Goal: Information Seeking & Learning: Learn about a topic

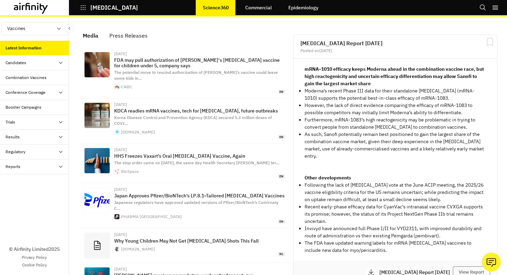
scroll to position [461, 207]
click at [22, 63] on div "Candidates" at bounding box center [16, 63] width 21 height 6
click at [23, 80] on div "Dashboard" at bounding box center [21, 78] width 20 height 6
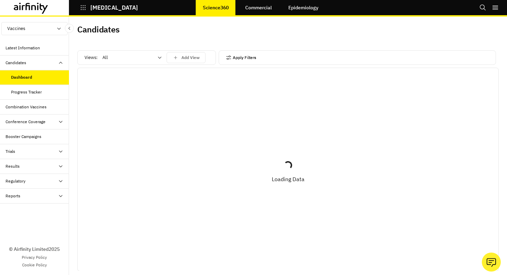
click at [234, 56] on button "Apply Filters" at bounding box center [241, 57] width 30 height 11
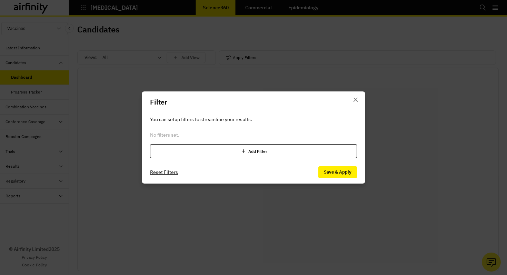
click at [300, 149] on div "Add Filter" at bounding box center [253, 151] width 207 height 14
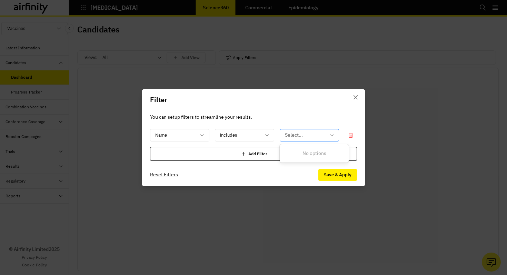
click at [299, 138] on div at bounding box center [305, 135] width 41 height 9
drag, startPoint x: 224, startPoint y: 136, endPoint x: 202, endPoint y: 136, distance: 22.1
click at [224, 136] on div at bounding box center [240, 135] width 41 height 9
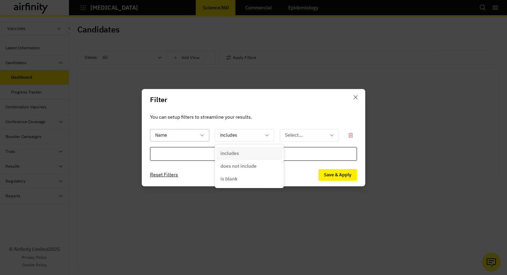
click at [202, 136] on icon at bounding box center [202, 136] width 6 height 6
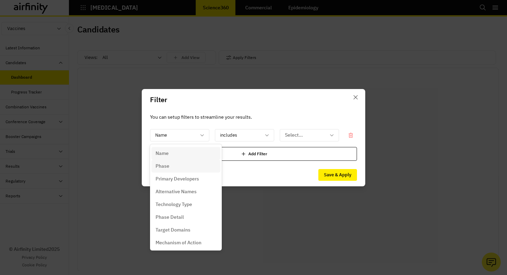
click at [181, 163] on div "Phase" at bounding box center [186, 166] width 61 height 7
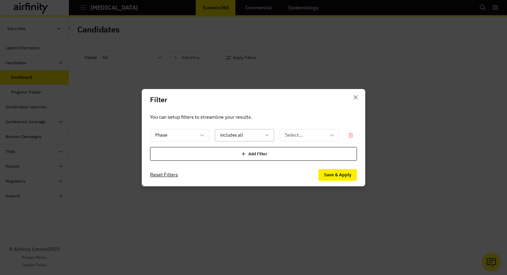
click at [261, 136] on div "includes all" at bounding box center [239, 134] width 49 height 11
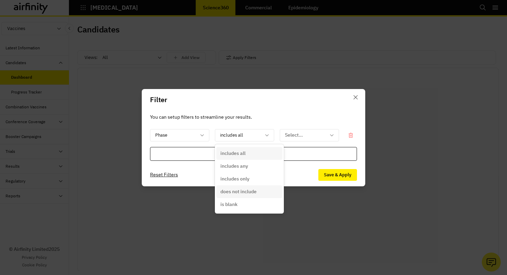
click at [261, 190] on div "does not include" at bounding box center [249, 191] width 58 height 7
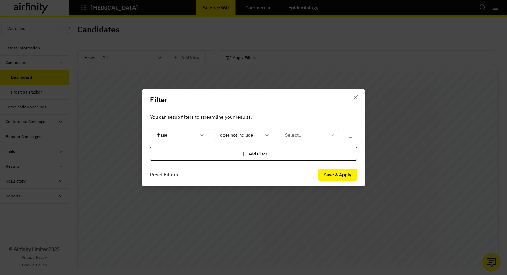
click at [303, 128] on div "You can setup filters to streamline your results. Phase option does not include…" at bounding box center [254, 136] width 224 height 53
click at [304, 133] on div at bounding box center [305, 135] width 41 height 9
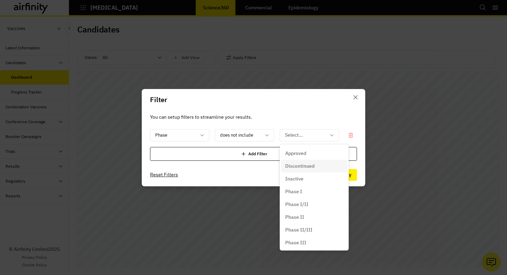
click at [310, 163] on p "Discontinued" at bounding box center [299, 166] width 29 height 7
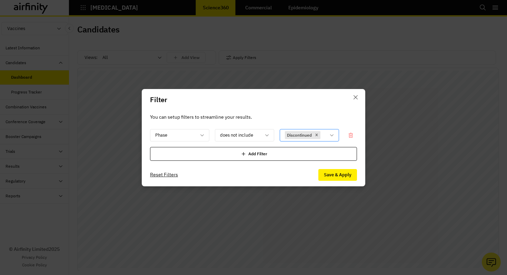
click at [333, 137] on icon at bounding box center [332, 136] width 6 height 6
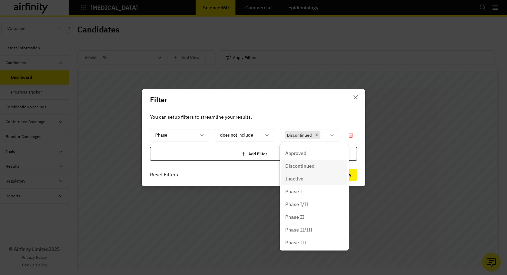
click at [320, 176] on div "Inactive" at bounding box center [314, 178] width 58 height 7
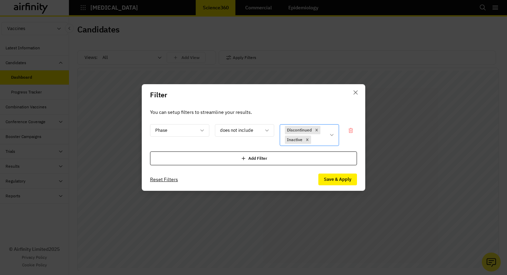
click at [335, 139] on div "Discontinued Inactive" at bounding box center [309, 135] width 59 height 22
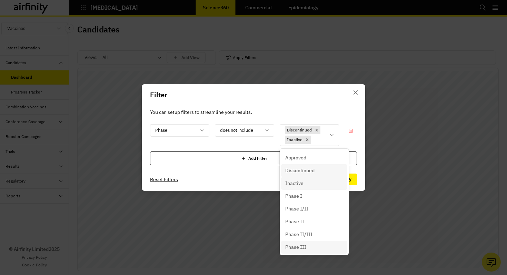
scroll to position [14, 0]
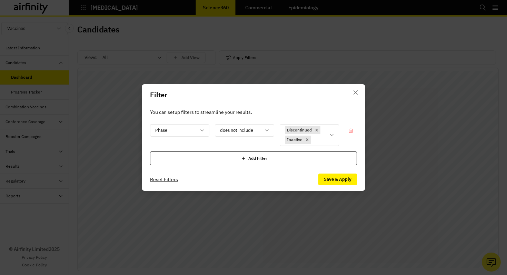
click at [361, 131] on div "You can setup filters to streamline your results. Phase does not include Discon…" at bounding box center [254, 137] width 224 height 62
click at [349, 179] on button "Save & Apply" at bounding box center [337, 180] width 39 height 12
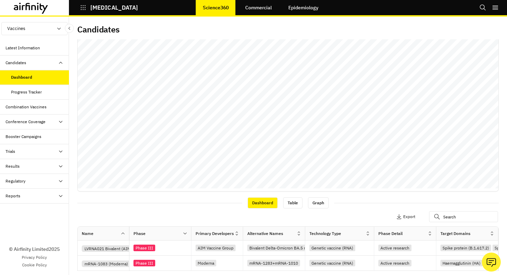
scroll to position [74, 0]
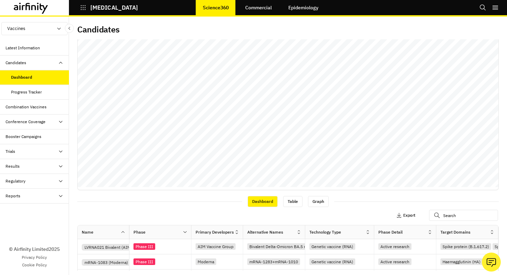
click at [400, 214] on icon "button" at bounding box center [399, 216] width 6 height 6
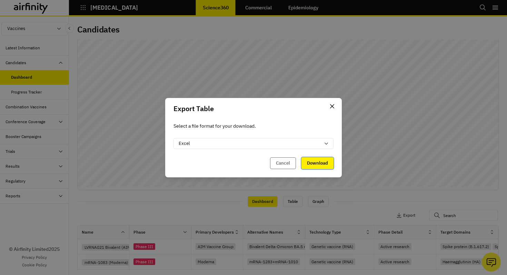
click at [319, 165] on button "Download" at bounding box center [318, 163] width 32 height 12
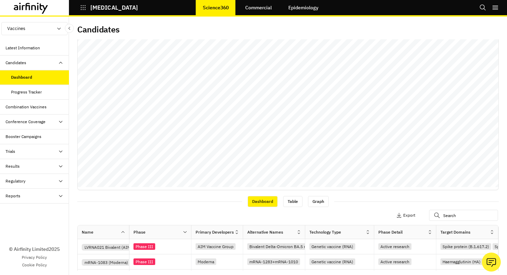
click at [54, 30] on button "Vaccines" at bounding box center [34, 28] width 66 height 13
click at [46, 54] on link "Therapeutics" at bounding box center [35, 54] width 66 height 13
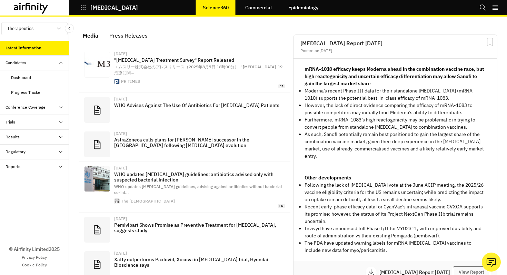
scroll to position [477, 207]
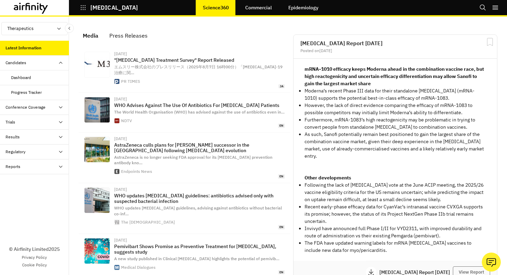
click at [40, 72] on div "Dashboard" at bounding box center [34, 77] width 69 height 15
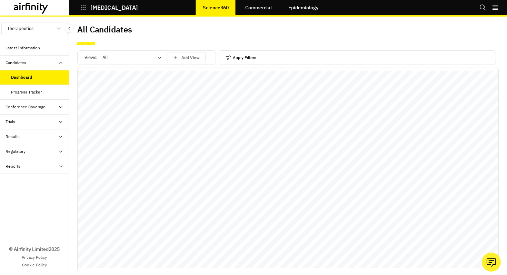
click at [234, 62] on button "Apply Filters" at bounding box center [241, 57] width 30 height 11
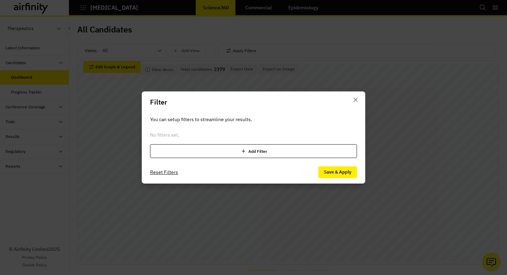
click at [234, 148] on div "Add Filter" at bounding box center [253, 151] width 207 height 14
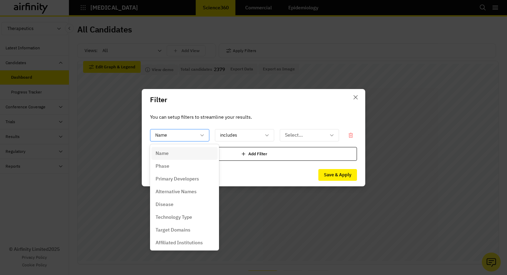
click at [176, 137] on div at bounding box center [175, 135] width 41 height 9
drag, startPoint x: 181, startPoint y: 168, endPoint x: 225, endPoint y: 170, distance: 43.9
click at [181, 168] on div "Phase" at bounding box center [185, 166] width 58 height 7
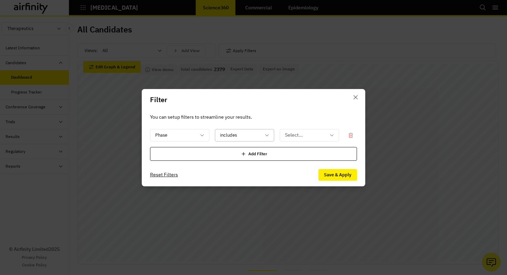
click at [235, 132] on div at bounding box center [240, 135] width 41 height 9
click at [246, 168] on p "does not include" at bounding box center [238, 166] width 36 height 7
click at [302, 137] on div at bounding box center [305, 135] width 41 height 9
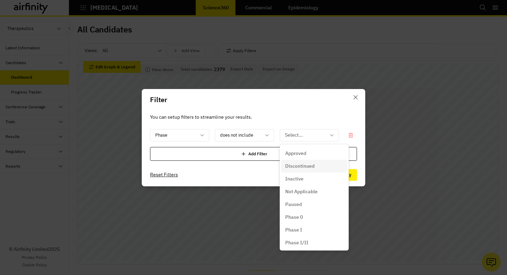
click at [306, 164] on p "Discontinued" at bounding box center [299, 166] width 29 height 7
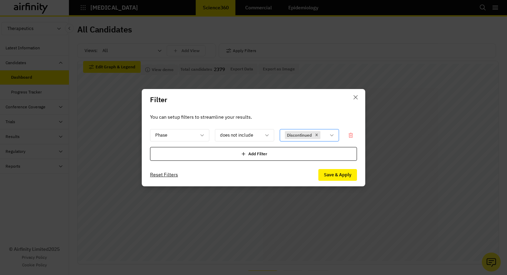
click at [327, 136] on div "Discontinued" at bounding box center [304, 134] width 49 height 11
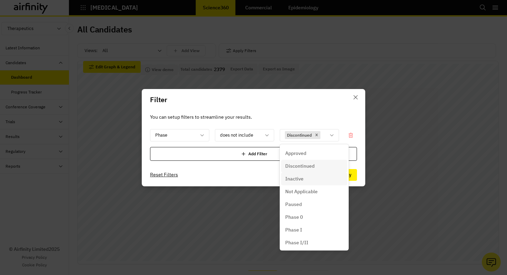
click at [322, 181] on div "Inactive" at bounding box center [314, 178] width 58 height 7
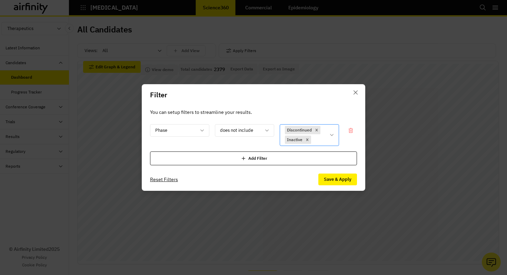
click at [337, 132] on div "Discontinued Inactive" at bounding box center [309, 135] width 59 height 22
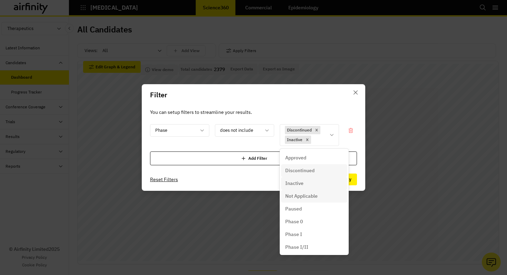
click at [321, 195] on div "Not Applicable" at bounding box center [314, 196] width 58 height 7
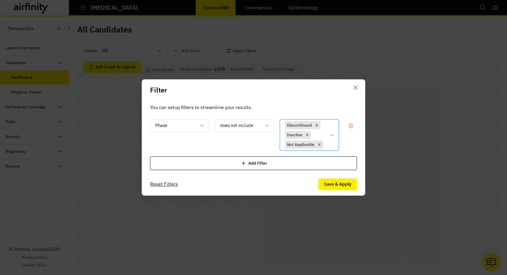
click at [331, 138] on div "Discontinued Inactive Not Applicable" at bounding box center [309, 134] width 59 height 31
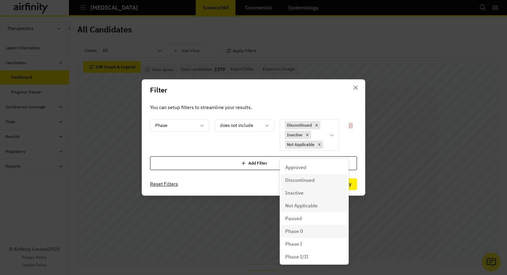
scroll to position [78, 0]
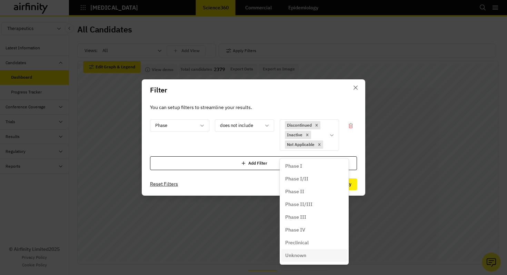
click at [307, 254] on div "Unknown" at bounding box center [314, 255] width 58 height 7
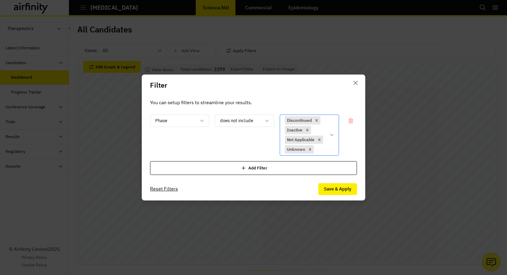
click at [333, 135] on icon at bounding box center [331, 135] width 3 height 2
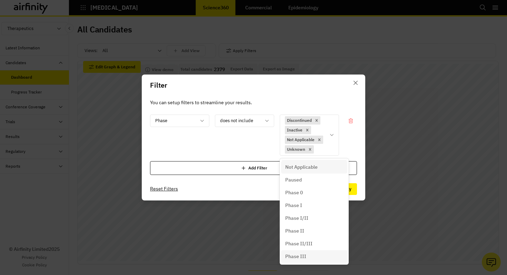
scroll to position [0, 0]
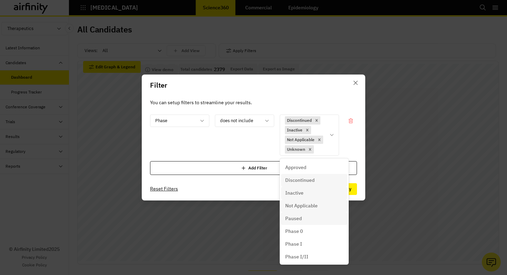
click at [311, 219] on div "Paused" at bounding box center [314, 218] width 58 height 7
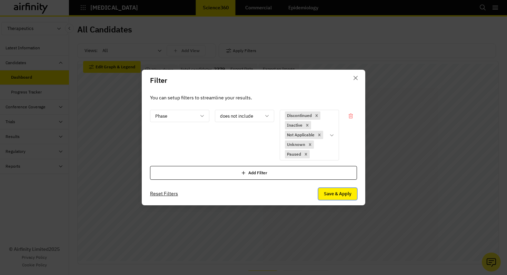
click at [348, 193] on button "Save & Apply" at bounding box center [337, 194] width 39 height 12
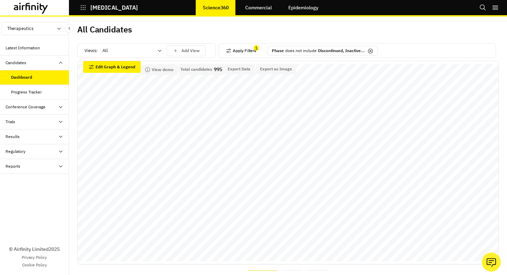
scroll to position [129, 0]
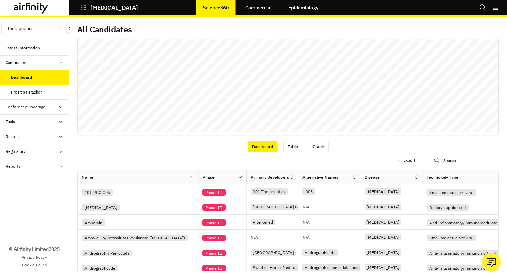
click at [411, 162] on p "Export" at bounding box center [409, 160] width 12 height 5
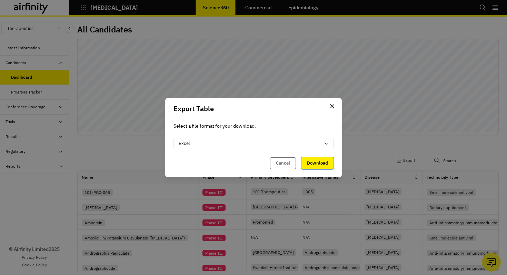
click at [322, 163] on button "Download" at bounding box center [318, 163] width 32 height 12
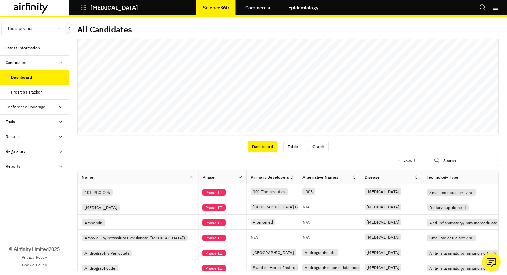
click at [78, 10] on div "COVID-19" at bounding box center [103, 8] width 69 height 12
click at [80, 9] on icon "button" at bounding box center [83, 7] width 6 height 6
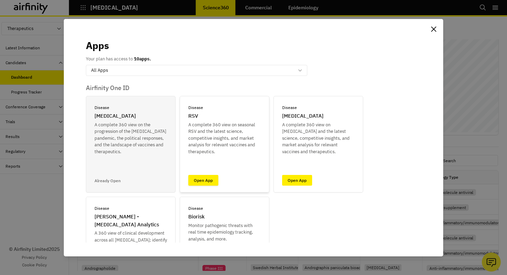
click at [212, 178] on link "Open App" at bounding box center [203, 180] width 30 height 11
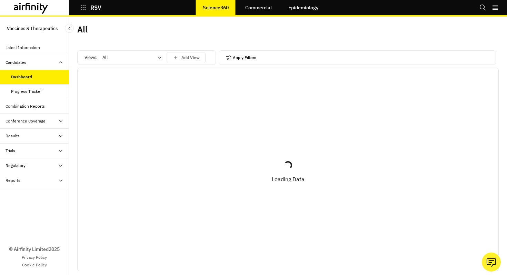
click at [231, 59] on icon "button" at bounding box center [228, 58] width 5 height 4
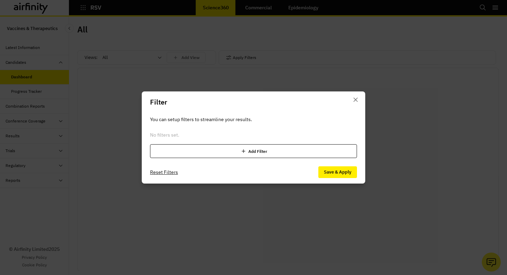
click at [274, 155] on div "Add Filter" at bounding box center [253, 151] width 207 height 14
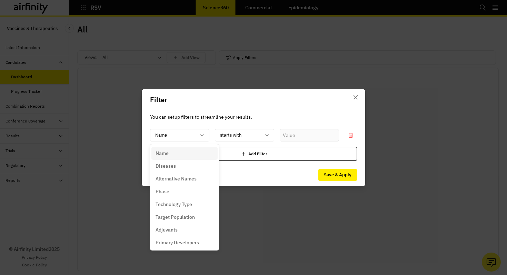
drag, startPoint x: 201, startPoint y: 138, endPoint x: 202, endPoint y: 142, distance: 4.5
click at [202, 138] on icon at bounding box center [202, 136] width 6 height 6
drag, startPoint x: 192, startPoint y: 196, endPoint x: 209, endPoint y: 183, distance: 22.4
click at [192, 196] on div "Phase" at bounding box center [184, 191] width 66 height 13
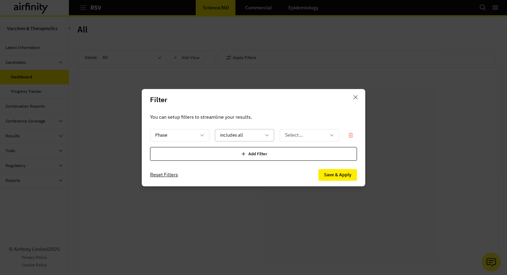
drag, startPoint x: 257, startPoint y: 134, endPoint x: 258, endPoint y: 138, distance: 4.5
click at [257, 134] on div at bounding box center [240, 135] width 41 height 9
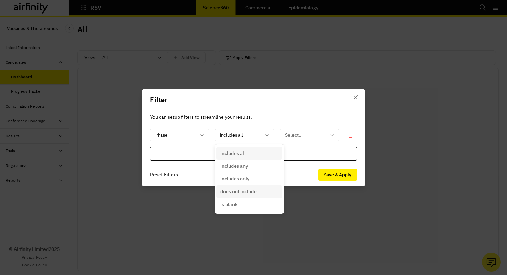
drag, startPoint x: 250, startPoint y: 190, endPoint x: 252, endPoint y: 187, distance: 3.7
click at [250, 189] on p "does not include" at bounding box center [238, 191] width 36 height 7
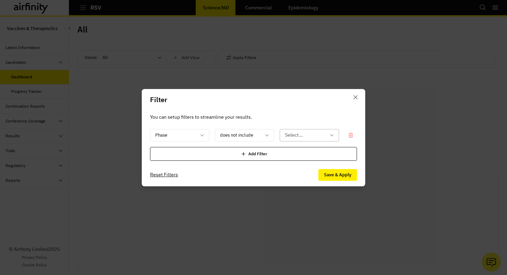
click at [311, 131] on div at bounding box center [305, 135] width 41 height 9
click at [294, 136] on div at bounding box center [305, 135] width 41 height 9
click at [356, 99] on button "Close" at bounding box center [355, 97] width 11 height 11
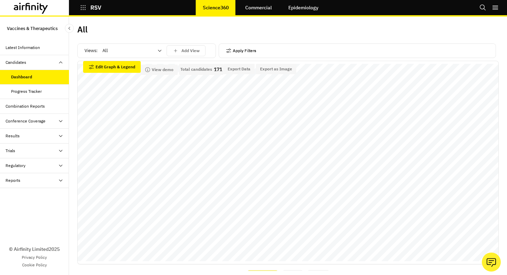
click at [227, 52] on icon "button" at bounding box center [229, 51] width 6 height 6
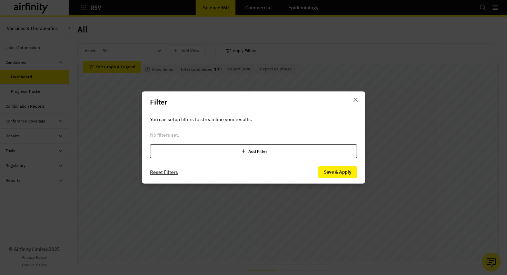
click at [209, 147] on div "Add Filter" at bounding box center [253, 151] width 207 height 14
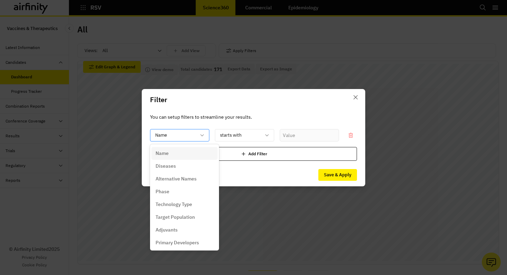
click at [207, 138] on div "Name" at bounding box center [179, 135] width 59 height 12
drag, startPoint x: 189, startPoint y: 196, endPoint x: 231, endPoint y: 167, distance: 50.8
click at [189, 196] on div "Phase" at bounding box center [184, 191] width 66 height 13
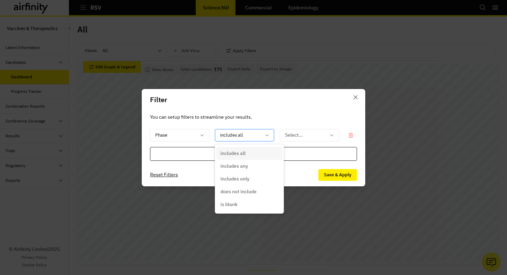
click at [241, 137] on div at bounding box center [240, 135] width 41 height 9
click at [253, 193] on p "does not include" at bounding box center [238, 191] width 36 height 7
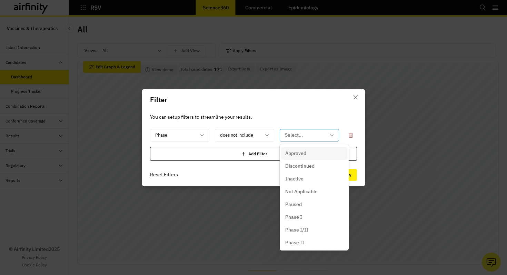
click at [311, 131] on div at bounding box center [305, 135] width 41 height 9
click at [315, 166] on div "Discontinued" at bounding box center [314, 166] width 58 height 7
click at [331, 135] on icon at bounding box center [331, 135] width 3 height 2
click at [324, 178] on div "Inactive" at bounding box center [314, 178] width 58 height 7
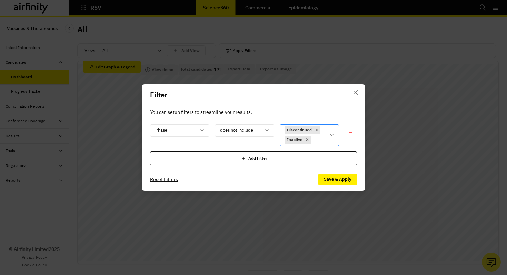
click at [332, 137] on icon at bounding box center [332, 135] width 6 height 6
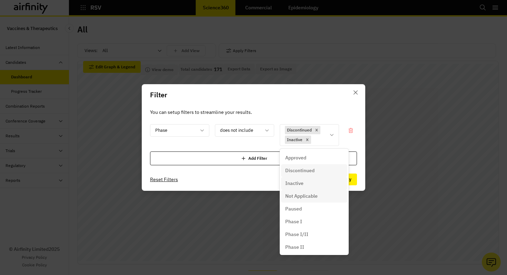
click at [318, 201] on div "Not Applicable" at bounding box center [314, 196] width 66 height 13
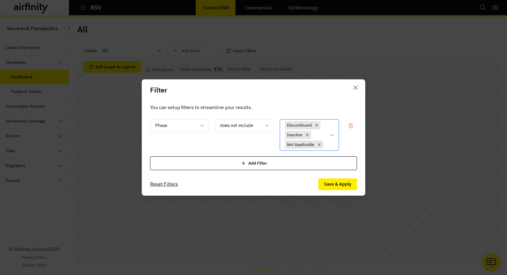
click at [329, 136] on icon at bounding box center [332, 136] width 6 height 6
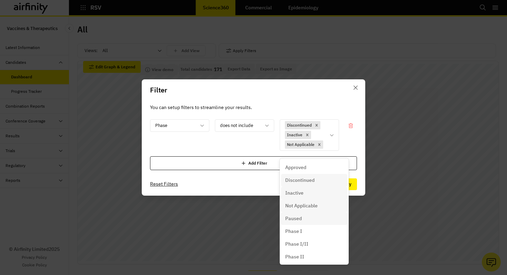
click at [317, 221] on div "Paused" at bounding box center [314, 218] width 58 height 7
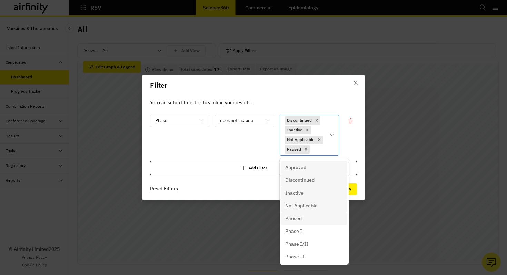
click at [336, 139] on div "Discontinued Inactive Not Applicable Paused" at bounding box center [309, 135] width 59 height 41
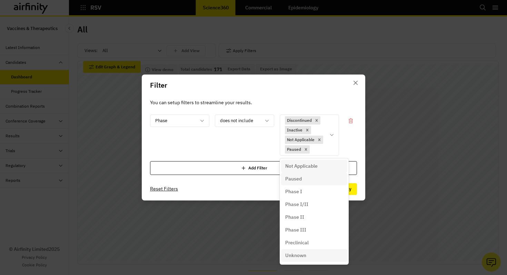
click at [330, 252] on div "Unknown" at bounding box center [314, 255] width 58 height 7
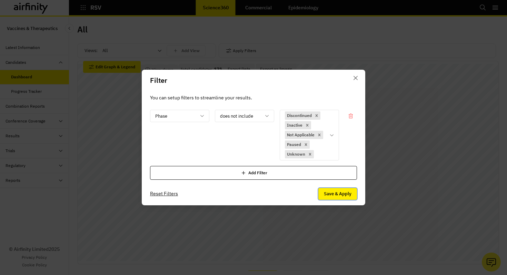
click at [336, 198] on button "Save & Apply" at bounding box center [337, 194] width 39 height 12
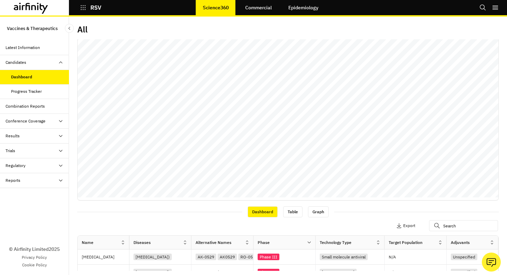
scroll to position [74, 0]
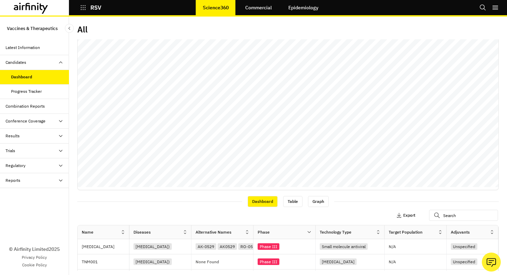
click at [409, 212] on button "Export" at bounding box center [405, 215] width 19 height 11
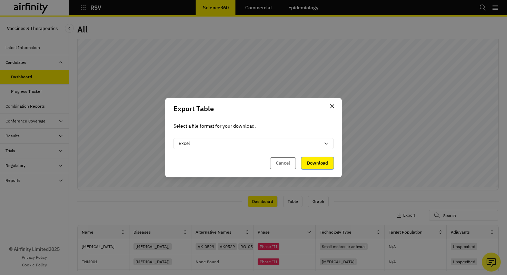
click at [329, 165] on button "Download" at bounding box center [318, 163] width 32 height 12
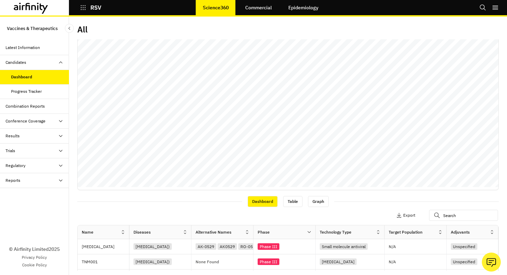
click at [84, 9] on icon "button" at bounding box center [83, 7] width 6 height 6
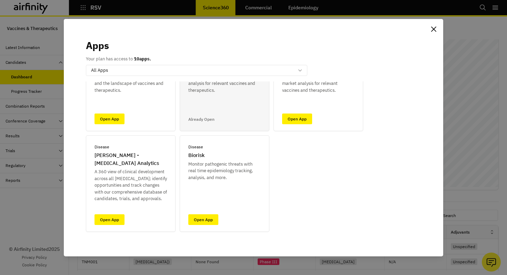
scroll to position [65, 0]
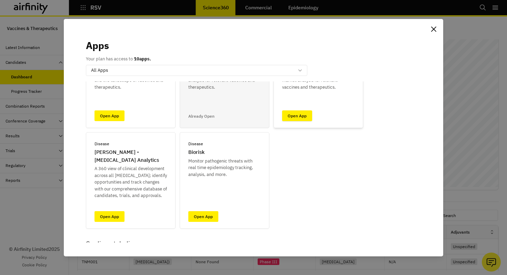
click at [304, 118] on link "Open App" at bounding box center [297, 115] width 30 height 11
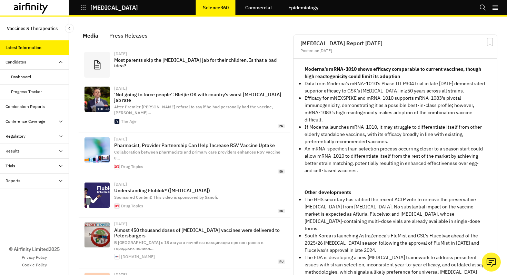
scroll to position [444, 207]
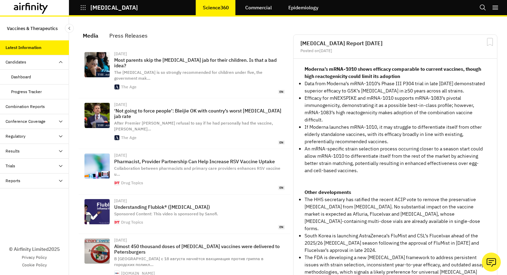
click at [35, 73] on div "Dashboard" at bounding box center [34, 77] width 69 height 15
